Goal: Navigation & Orientation: Find specific page/section

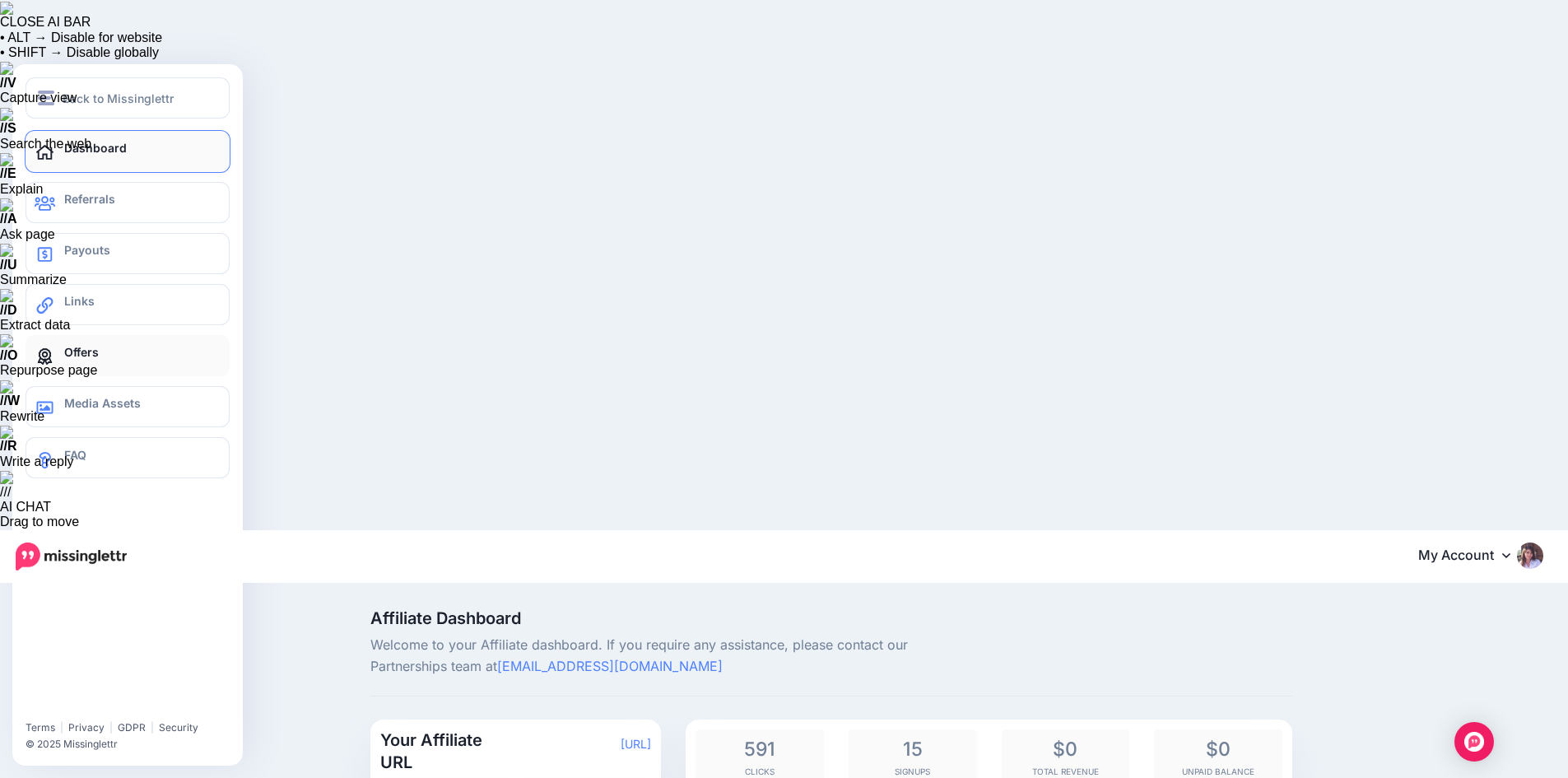
click at [57, 355] on link "Offers" at bounding box center [127, 356] width 204 height 41
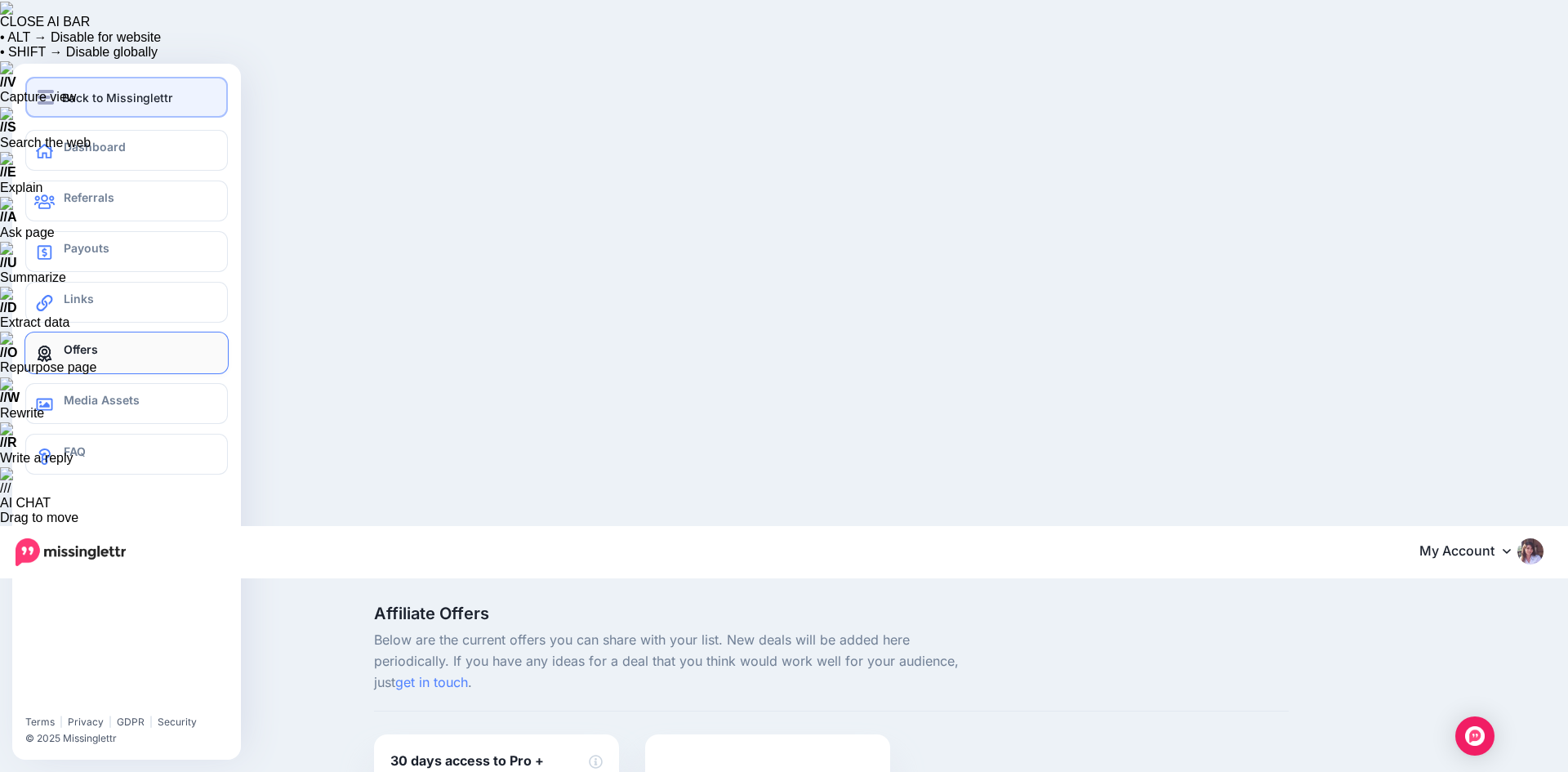
click at [43, 82] on button "Back to Missinglettr" at bounding box center [126, 97] width 203 height 41
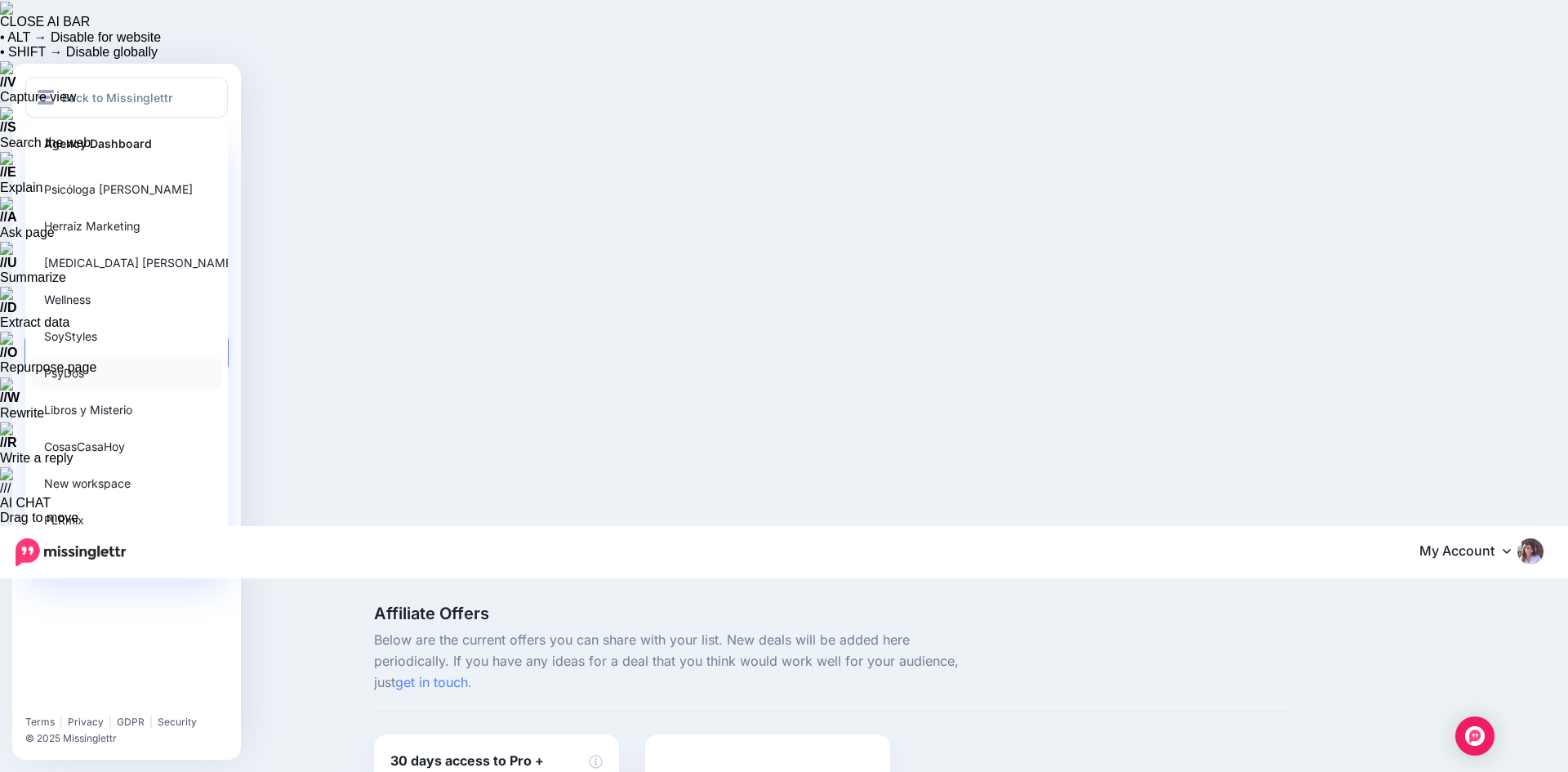
click at [76, 368] on link "PsyDos" at bounding box center [126, 373] width 189 height 32
